Goal: Task Accomplishment & Management: Use online tool/utility

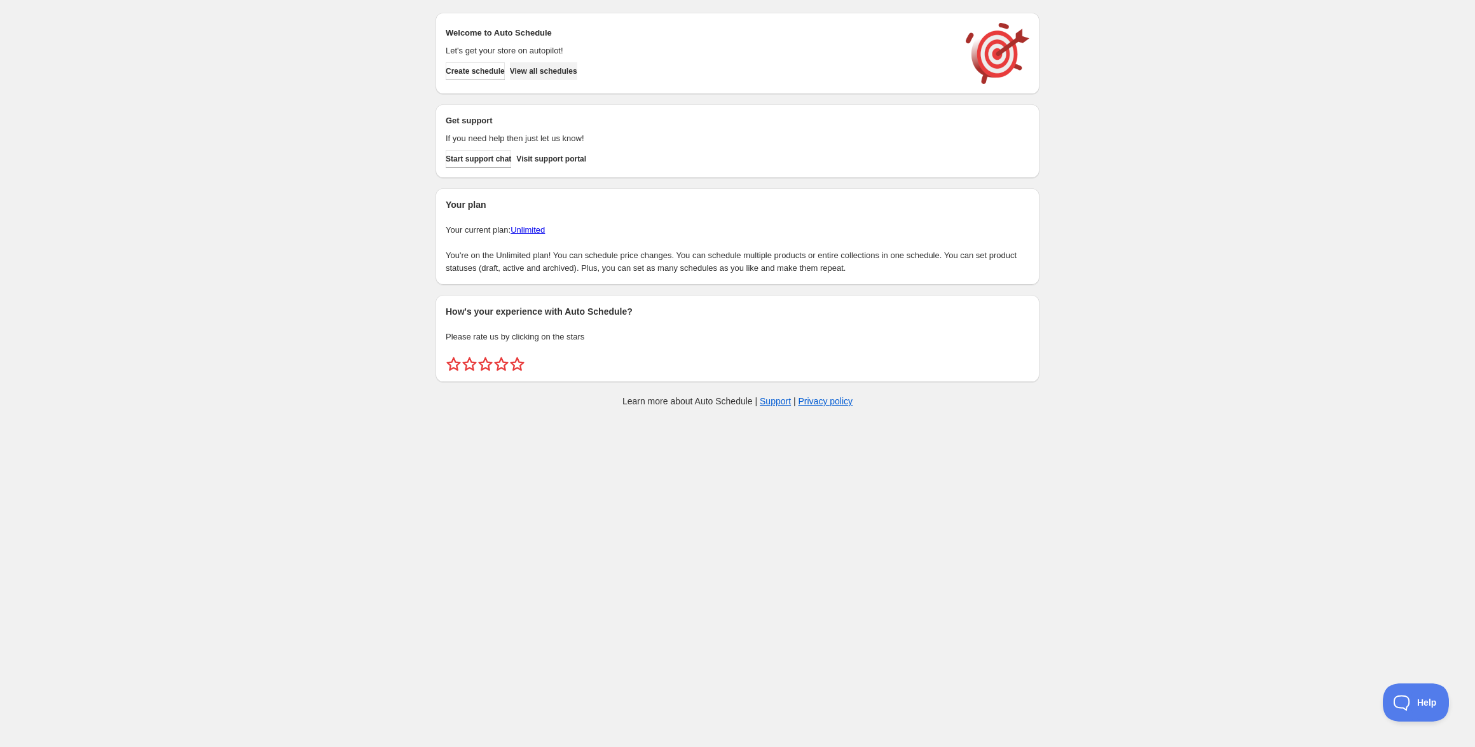
click at [577, 76] on span "View all schedules" at bounding box center [543, 71] width 67 height 10
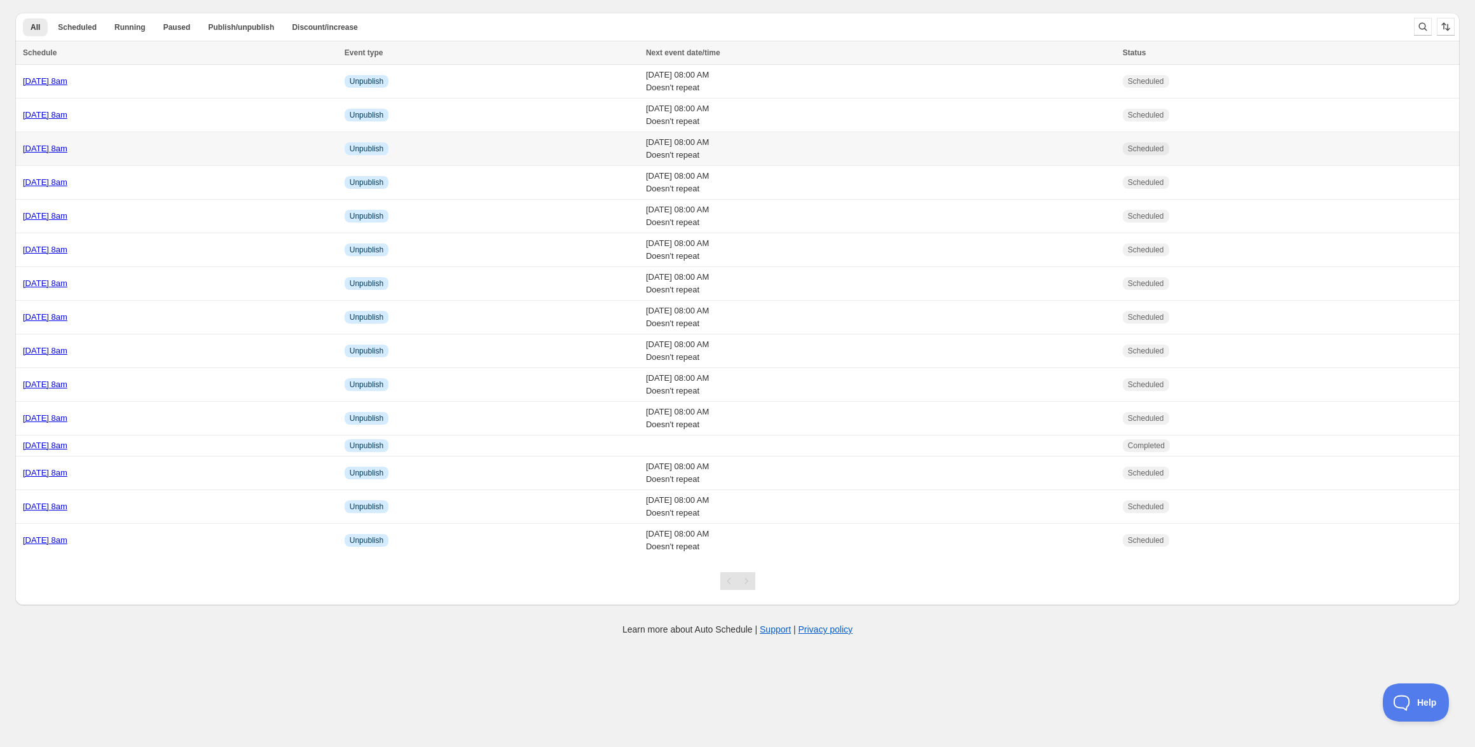
click at [67, 150] on link "[DATE] 8am" at bounding box center [45, 149] width 44 height 10
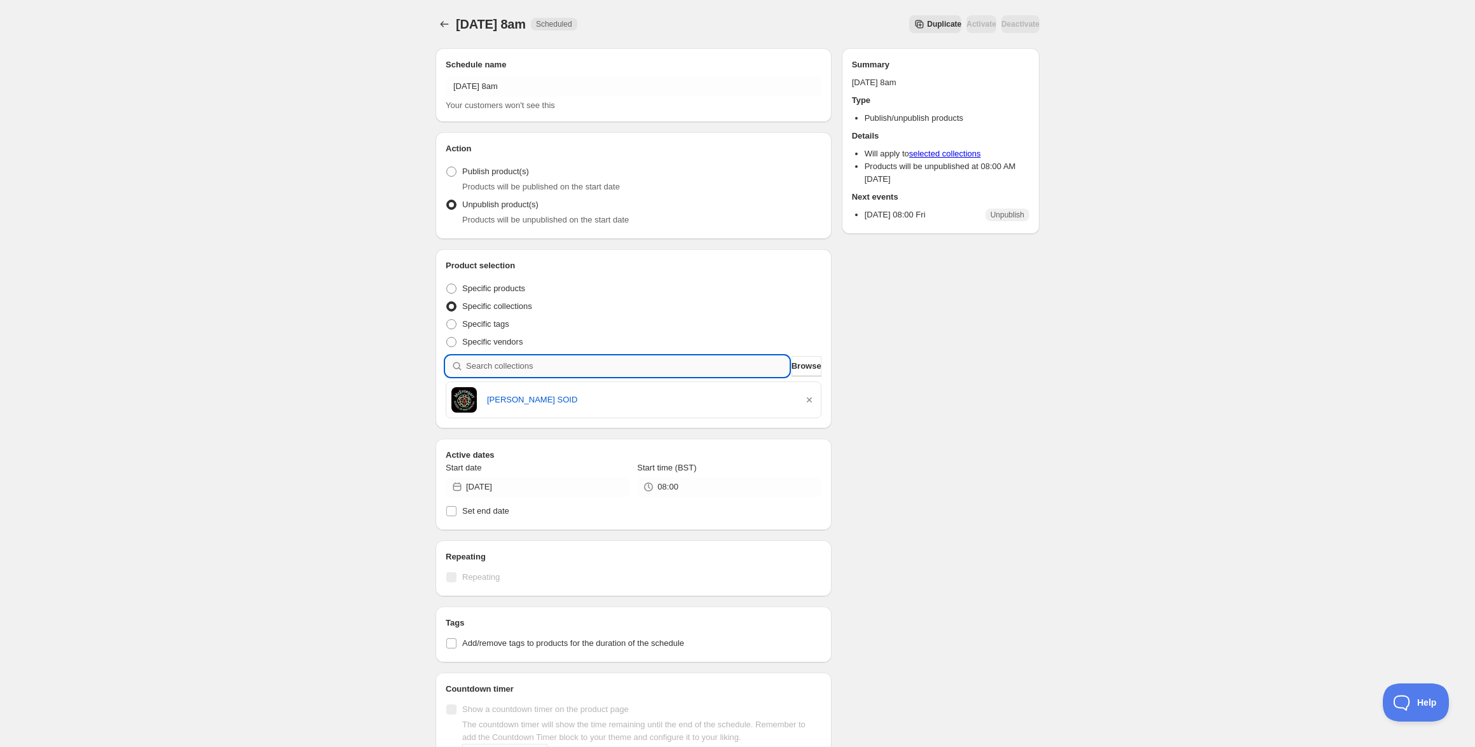
click at [578, 364] on input "search" at bounding box center [627, 366] width 323 height 20
paste input "St Patricks FC"
type input "St Patricks FC"
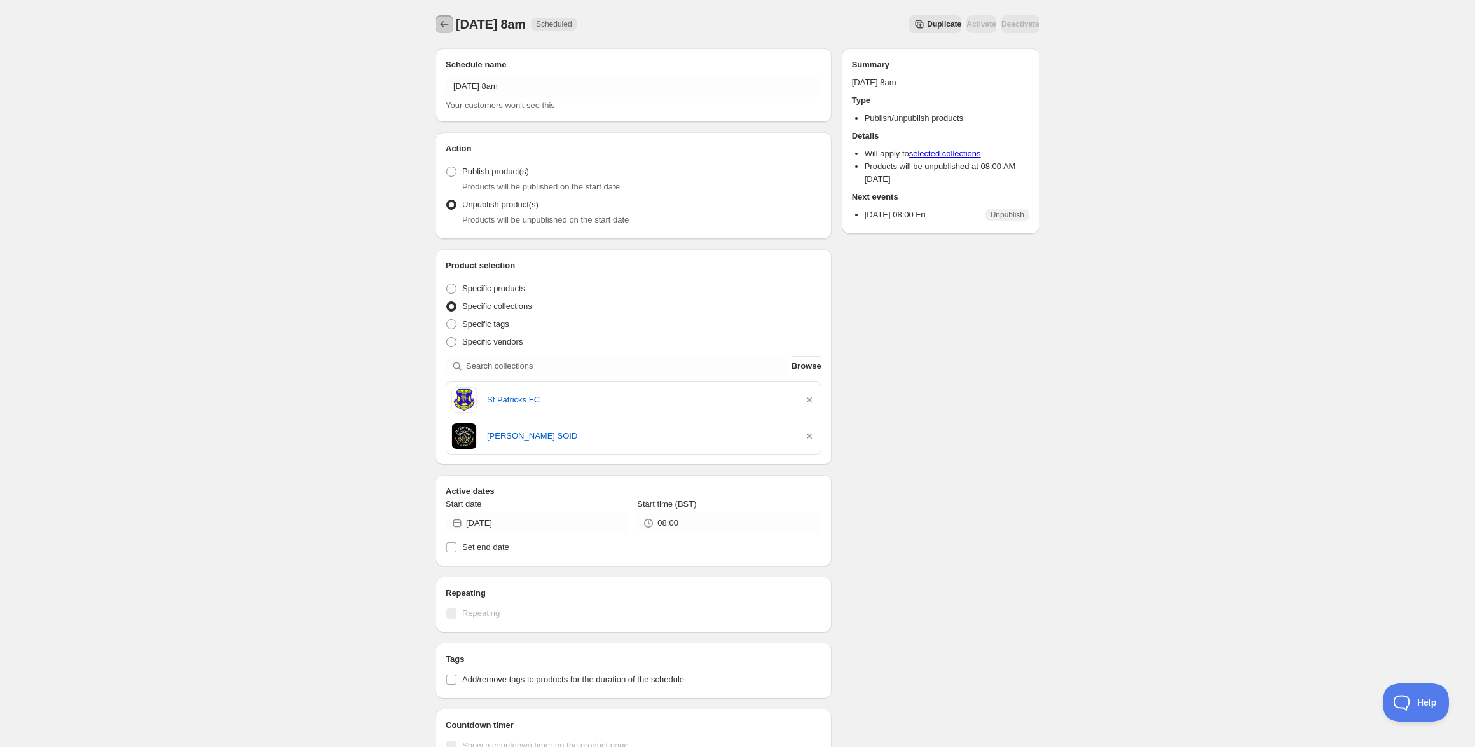
click at [445, 25] on icon "Schedules" at bounding box center [444, 24] width 13 height 13
